Goal: Find specific page/section: Find specific page/section

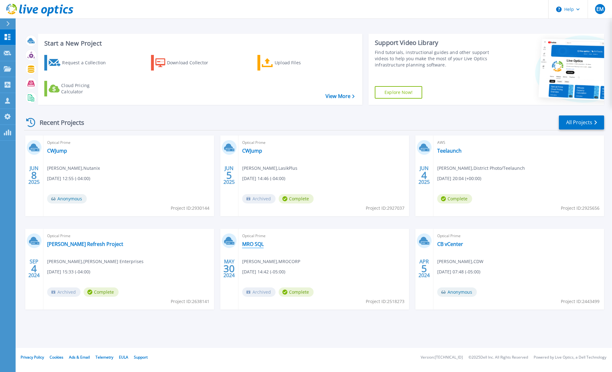
click at [249, 247] on link "MRO SQL" at bounding box center [253, 244] width 22 height 6
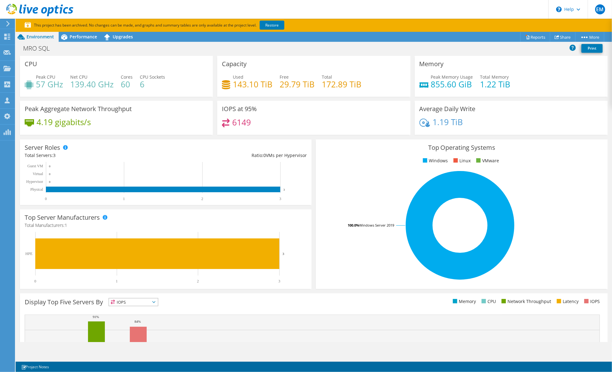
click at [155, 301] on icon at bounding box center [153, 302] width 3 height 2
click at [80, 37] on span "Performance" at bounding box center [83, 37] width 27 height 6
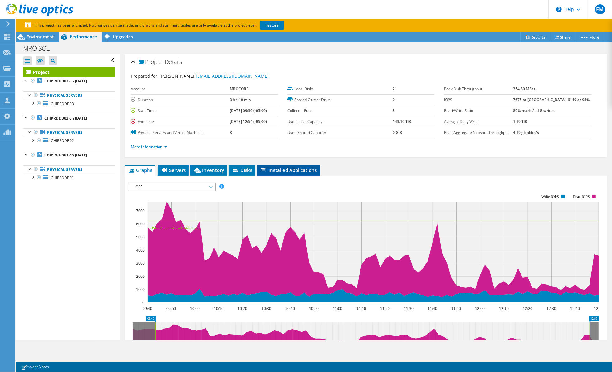
click at [284, 168] on span "Installed Applications" at bounding box center [288, 170] width 57 height 6
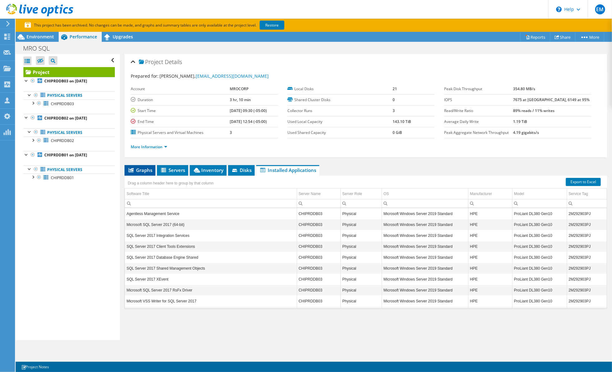
click at [143, 168] on span "Graphs" at bounding box center [140, 170] width 25 height 6
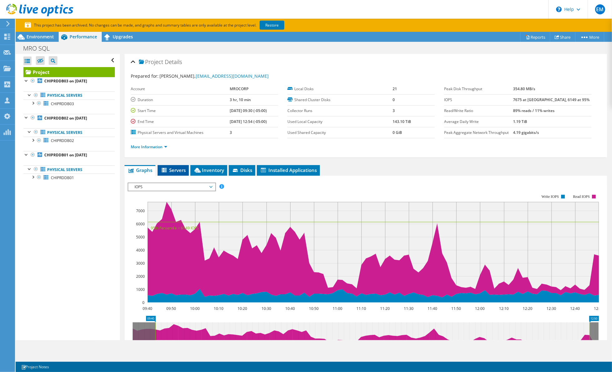
click at [178, 167] on span "Servers" at bounding box center [173, 170] width 25 height 6
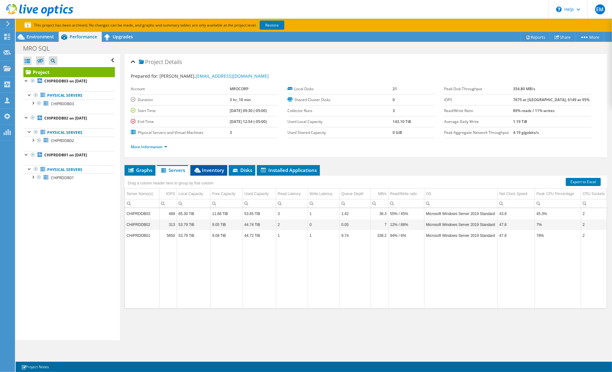
click at [208, 170] on span "Inventory" at bounding box center [208, 170] width 31 height 6
